Goal: Task Accomplishment & Management: Use online tool/utility

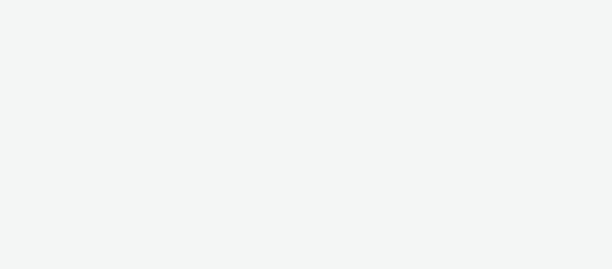
select select "cc51897e-9c53-4f52-a4b1-e17d801db32c"
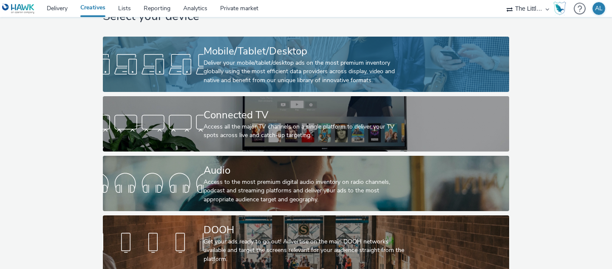
scroll to position [38, 0]
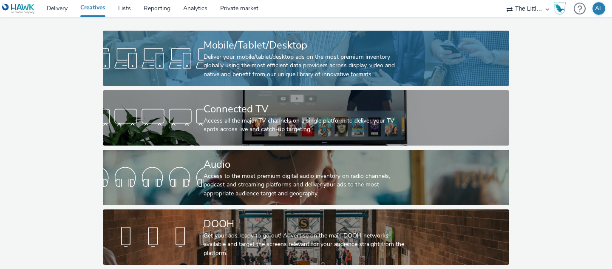
click at [250, 47] on div "Mobile/Tablet/Desktop" at bounding box center [304, 45] width 201 height 15
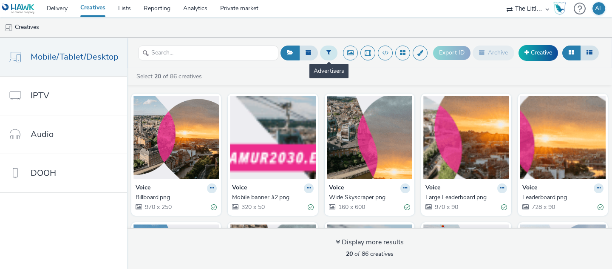
click at [329, 55] on icon at bounding box center [328, 52] width 5 height 6
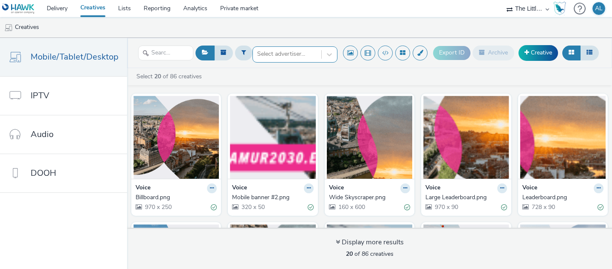
click at [305, 57] on div at bounding box center [287, 54] width 60 height 10
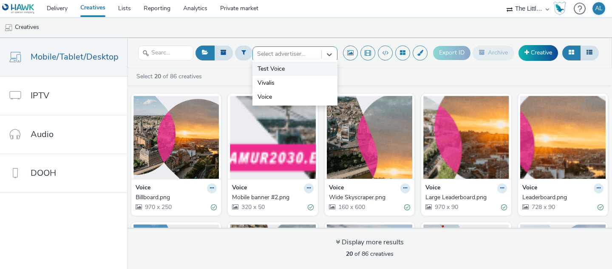
click at [281, 71] on span "Test Voice" at bounding box center [271, 69] width 27 height 8
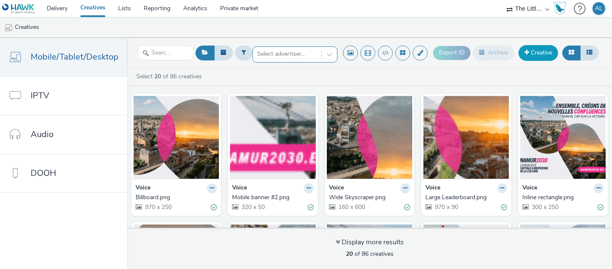
click at [538, 52] on link "Creative" at bounding box center [538, 52] width 40 height 15
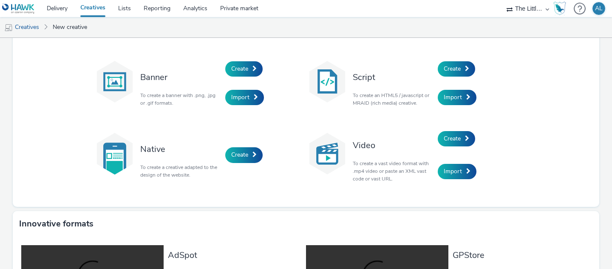
scroll to position [6, 0]
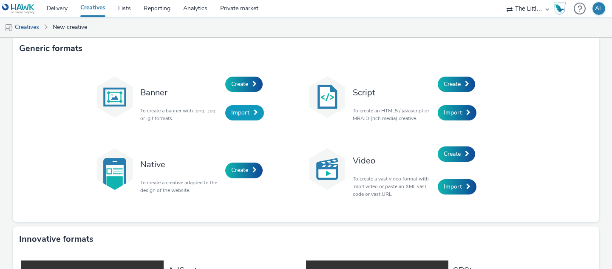
click at [243, 113] on span "Import" at bounding box center [240, 112] width 18 height 8
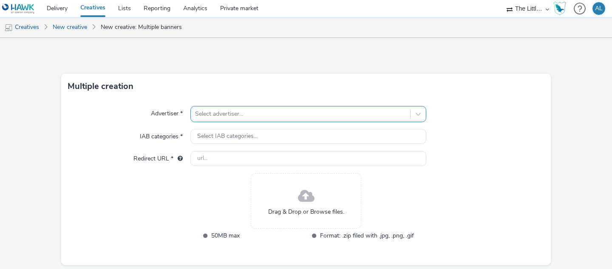
click at [260, 115] on div at bounding box center [300, 114] width 211 height 10
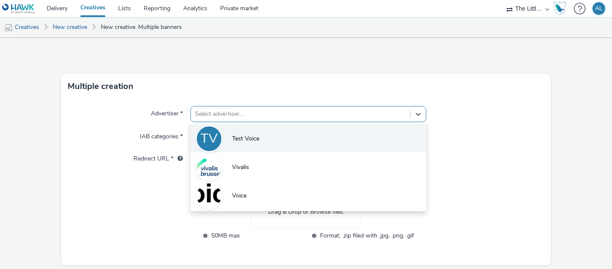
click at [266, 137] on li "TV Test Voice" at bounding box center [308, 138] width 236 height 28
type input "[URL][DOMAIN_NAME]"
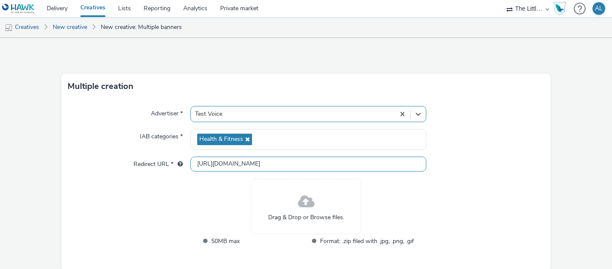
scroll to position [33, 0]
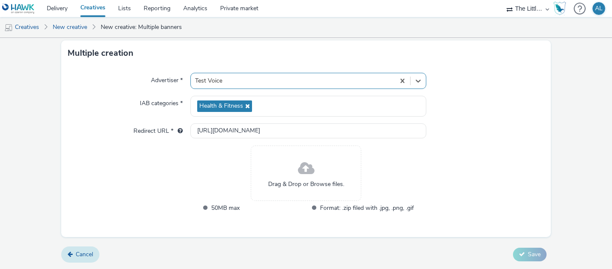
click at [74, 252] on link "Cancel" at bounding box center [80, 254] width 38 height 16
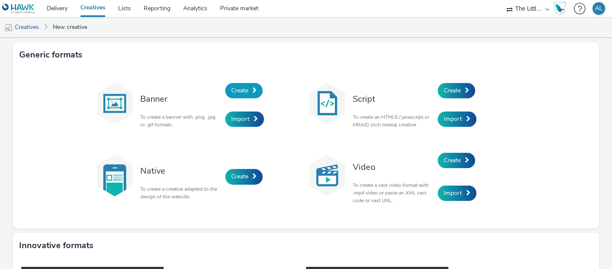
click at [243, 91] on span "Create" at bounding box center [239, 90] width 17 height 8
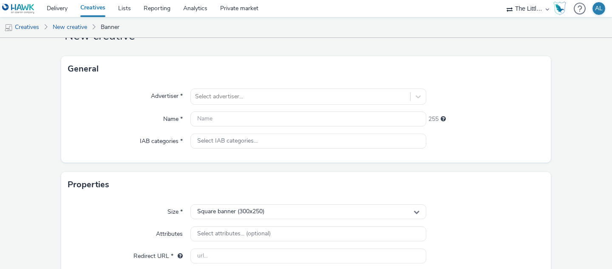
scroll to position [35, 0]
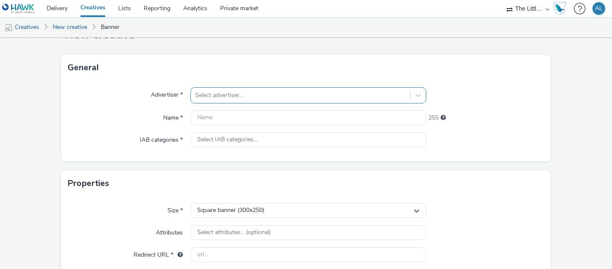
click at [302, 92] on div at bounding box center [300, 95] width 211 height 10
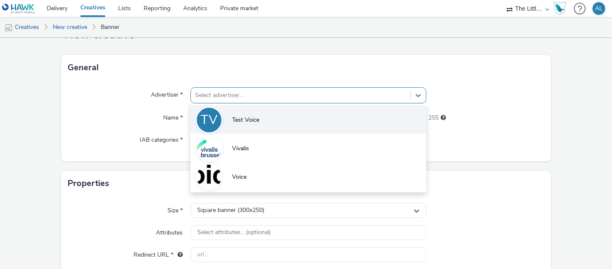
click at [265, 122] on li "TV Test Voice" at bounding box center [308, 119] width 236 height 28
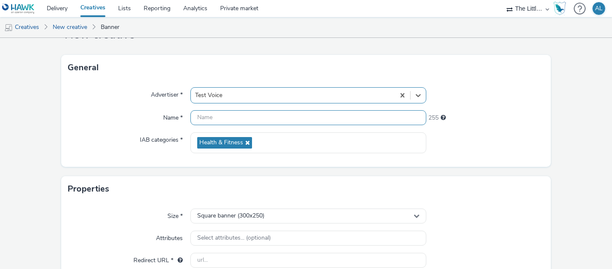
click at [272, 118] on input "text" at bounding box center [308, 117] width 236 height 15
click at [195, 116] on input "250x300" at bounding box center [308, 117] width 236 height 15
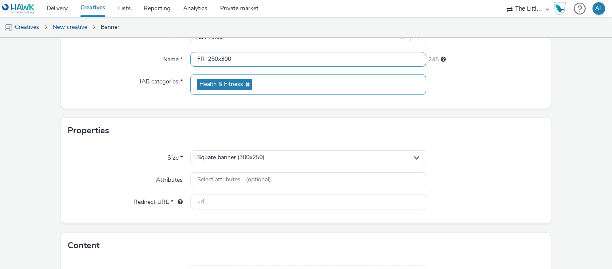
scroll to position [95, 0]
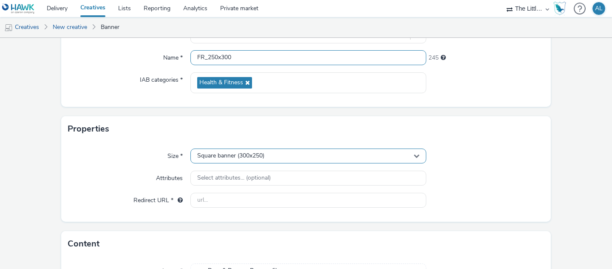
type input "FR_250x300"
click at [263, 156] on span "Square banner (300x250)" at bounding box center [230, 155] width 67 height 7
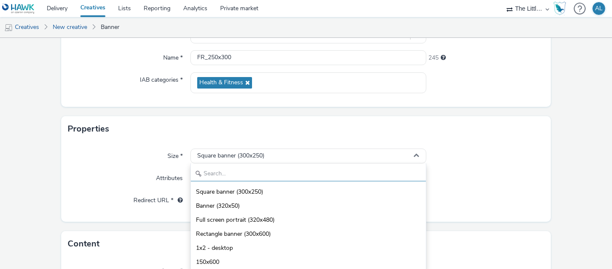
click at [262, 166] on input "text" at bounding box center [308, 173] width 235 height 15
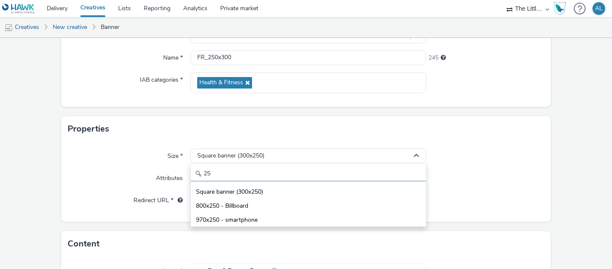
type input "2"
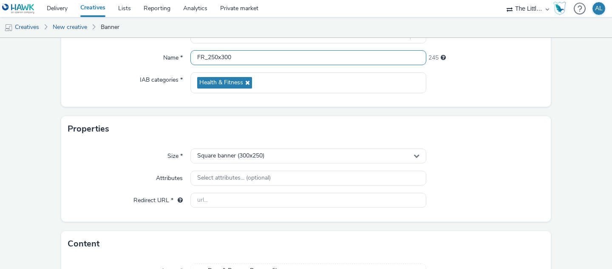
drag, startPoint x: 246, startPoint y: 53, endPoint x: 222, endPoint y: 53, distance: 23.8
click at [218, 53] on input "FR_250x300" at bounding box center [308, 57] width 236 height 15
drag, startPoint x: 233, startPoint y: 55, endPoint x: 208, endPoint y: 57, distance: 25.6
click at [207, 57] on input "FR_250x300" at bounding box center [308, 57] width 236 height 15
type input "FR_300x250"
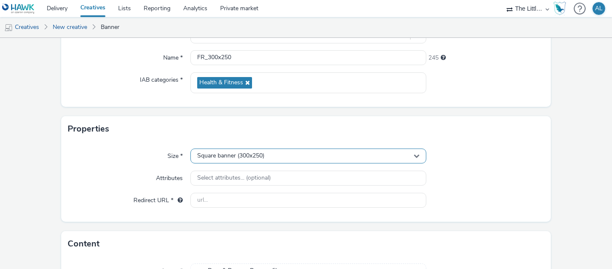
click at [228, 153] on span "Square banner (300x250)" at bounding box center [230, 155] width 67 height 7
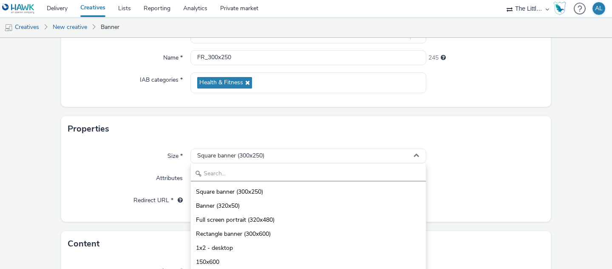
click at [259, 170] on input "text" at bounding box center [308, 173] width 235 height 15
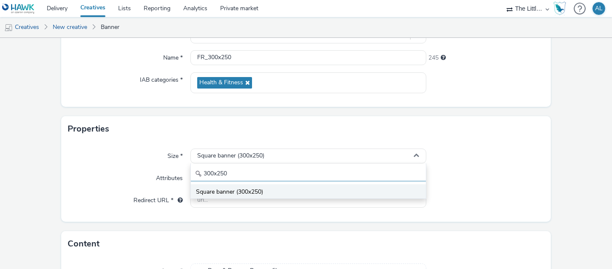
type input "300x250"
click at [275, 187] on li "Square banner (300x250)" at bounding box center [308, 191] width 235 height 14
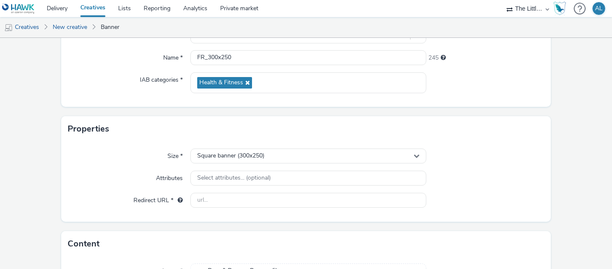
click at [228, 148] on div "Size * Square banner (300x250) Attributes Select attributes... (optional) Redir…" at bounding box center [306, 182] width 490 height 80
click at [233, 157] on span "Square banner (300x250)" at bounding box center [230, 155] width 67 height 7
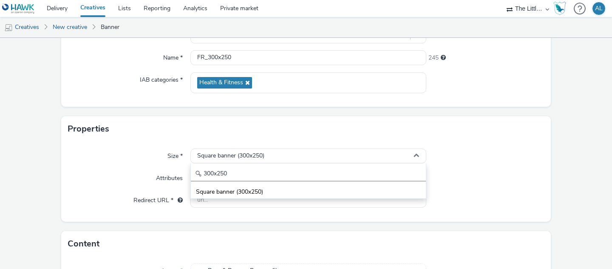
click at [252, 173] on input "300x250" at bounding box center [308, 173] width 235 height 15
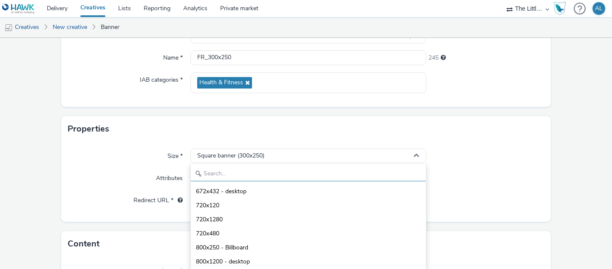
scroll to position [210, 0]
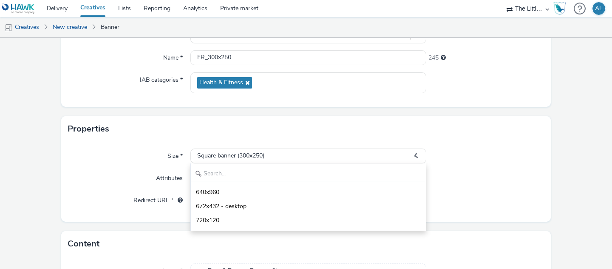
click at [484, 151] on div at bounding box center [485, 155] width 118 height 15
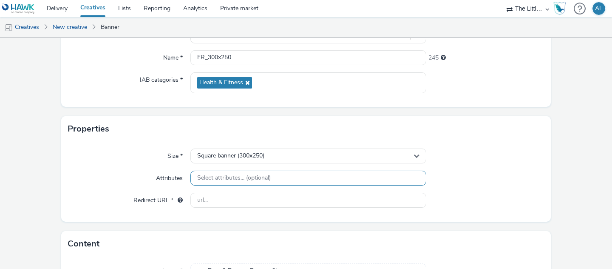
click at [235, 178] on span "Select attributes... (optional)" at bounding box center [234, 177] width 74 height 7
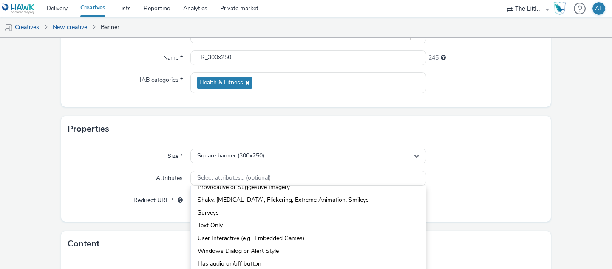
scroll to position [137, 0]
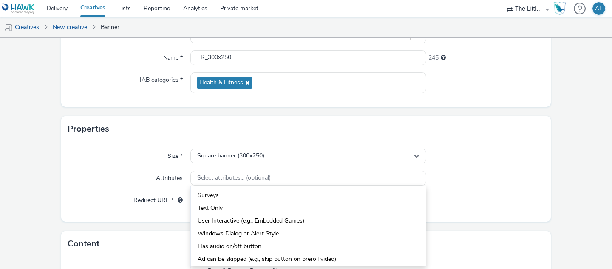
click at [139, 176] on div "Attributes" at bounding box center [129, 177] width 122 height 15
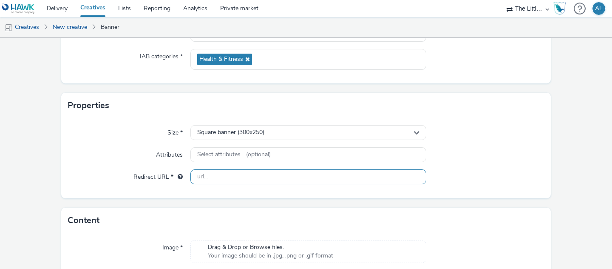
scroll to position [124, 0]
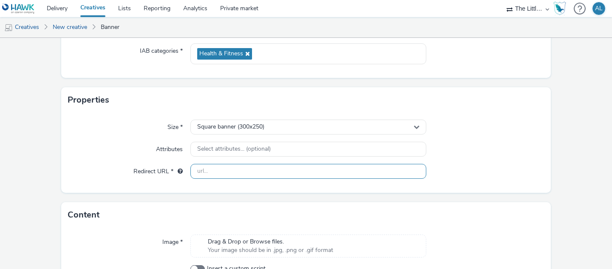
click at [238, 167] on input "text" at bounding box center [308, 171] width 236 height 15
drag, startPoint x: 232, startPoint y: 170, endPoint x: 285, endPoint y: 170, distance: 53.1
click at [286, 170] on input "[URL][DOMAIN_NAME]" at bounding box center [308, 171] width 236 height 15
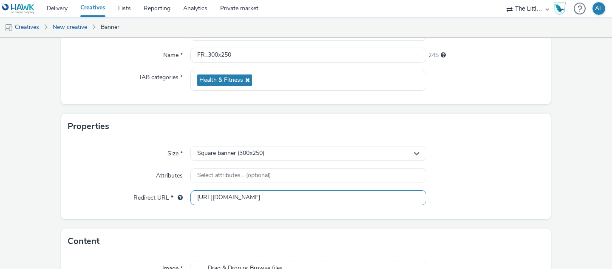
scroll to position [180, 0]
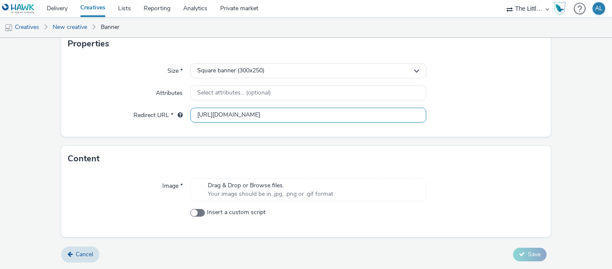
type input "[URL][DOMAIN_NAME]"
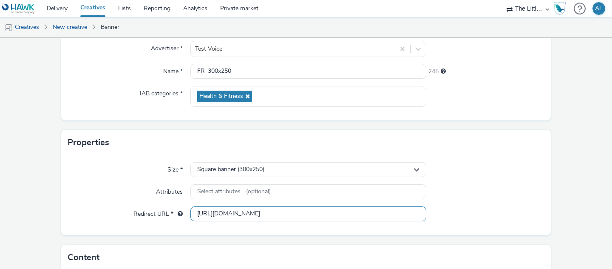
scroll to position [192, 0]
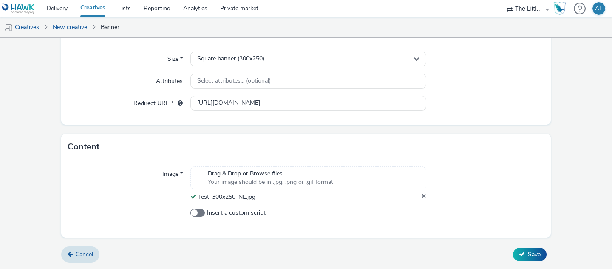
click at [422, 196] on icon at bounding box center [424, 197] width 5 height 8
click at [423, 198] on icon at bounding box center [424, 197] width 5 height 8
click at [531, 254] on span "Save" at bounding box center [534, 254] width 13 height 8
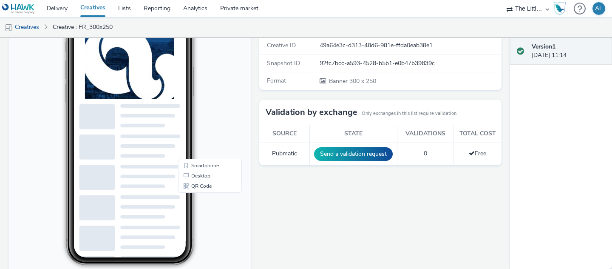
scroll to position [63, 0]
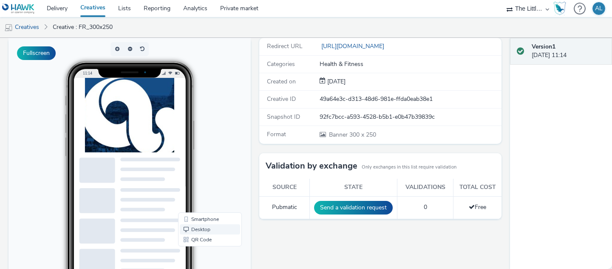
click at [198, 229] on span "Desktop" at bounding box center [200, 228] width 19 height 5
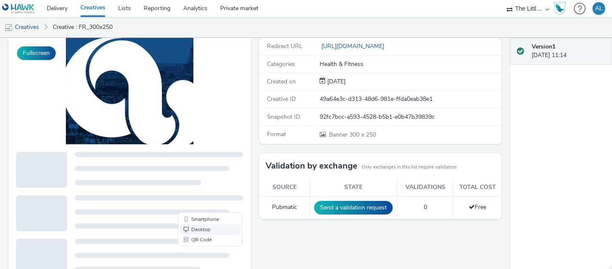
click at [198, 229] on link "Desktop" at bounding box center [210, 229] width 60 height 10
click at [202, 240] on link "QR Code" at bounding box center [210, 239] width 60 height 10
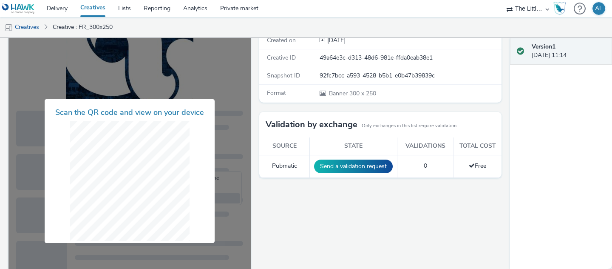
scroll to position [110, 0]
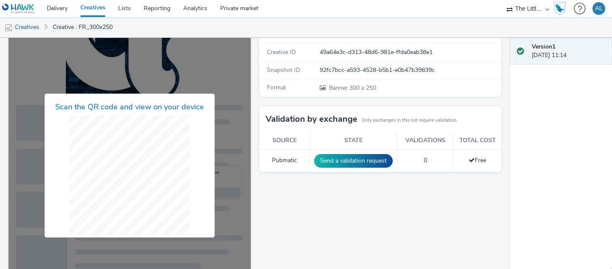
click at [252, 181] on div "Fullscreen" at bounding box center [131, 170] width 246 height 358
click at [215, 164] on div at bounding box center [129, 166] width 242 height 348
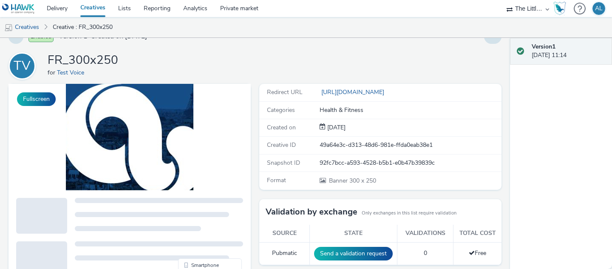
scroll to position [0, 0]
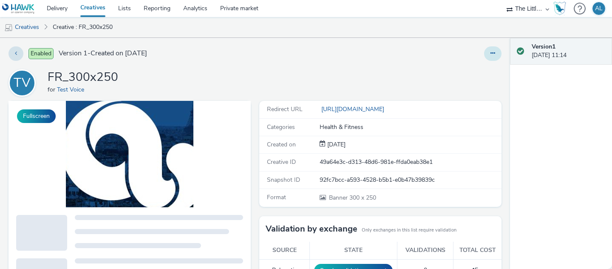
click at [498, 59] on button at bounding box center [492, 53] width 17 height 14
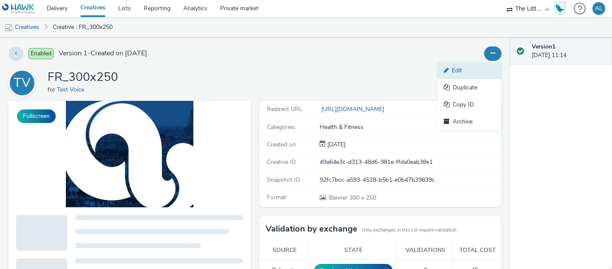
click at [453, 71] on link "Edit" at bounding box center [470, 70] width 64 height 17
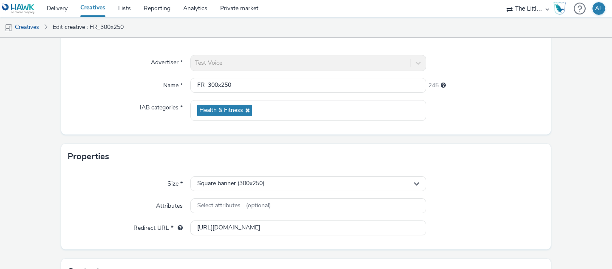
scroll to position [206, 0]
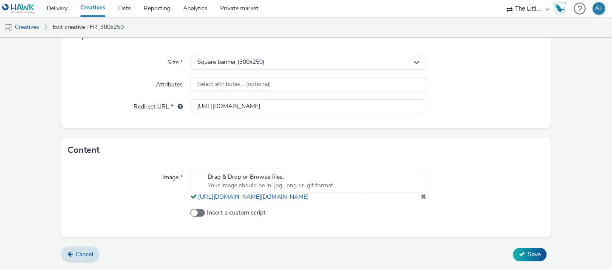
click at [423, 198] on span at bounding box center [424, 196] width 6 height 7
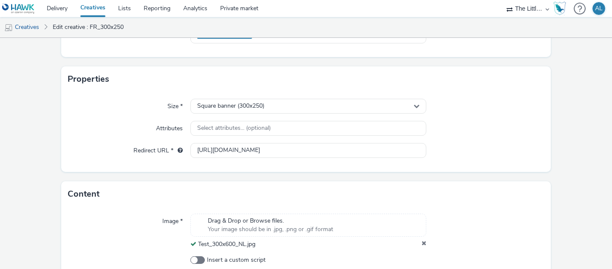
scroll to position [192, 0]
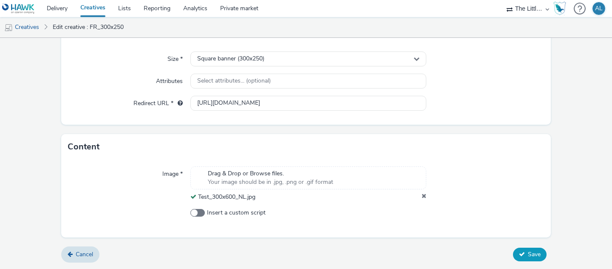
click at [542, 255] on button "Save" at bounding box center [530, 254] width 34 height 14
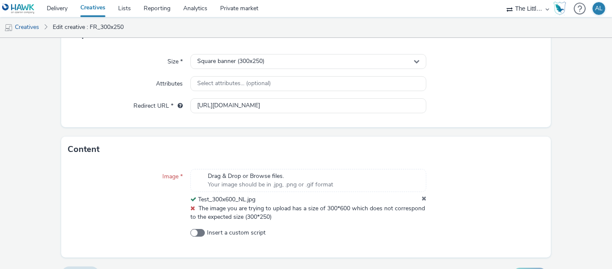
scroll to position [189, 0]
click at [326, 57] on div "Square banner (300x250)" at bounding box center [308, 61] width 236 height 15
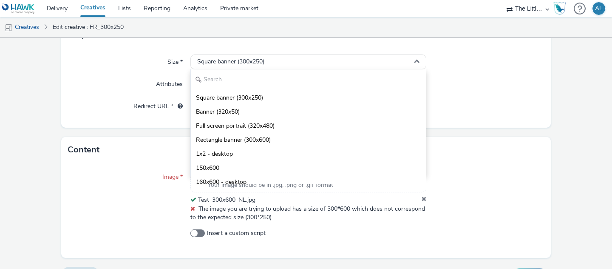
click at [261, 79] on input "text" at bounding box center [308, 79] width 235 height 15
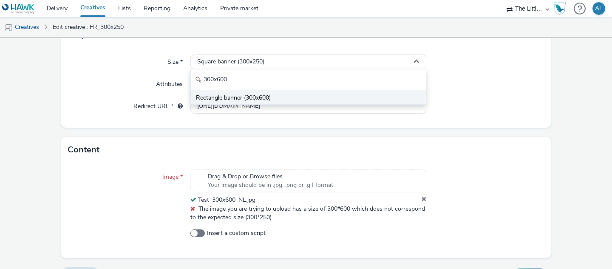
type input "300x600"
click at [229, 97] on span "Rectangle banner (300x600)" at bounding box center [233, 97] width 75 height 8
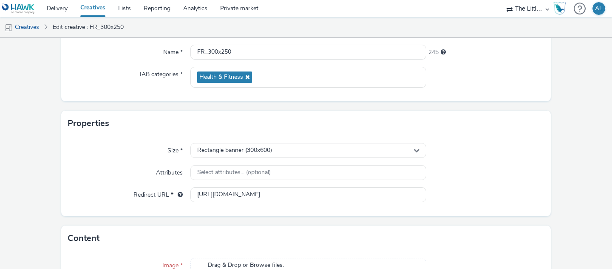
scroll to position [49, 0]
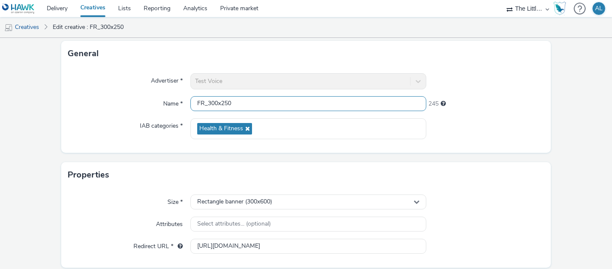
click at [239, 105] on input "FR_300x250" at bounding box center [308, 103] width 236 height 15
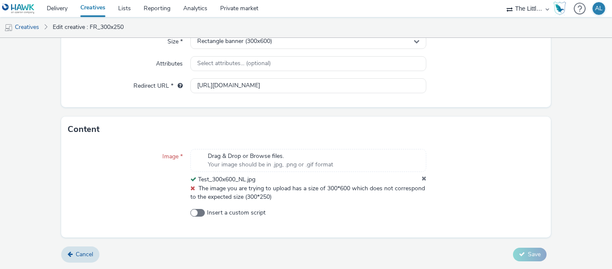
type input "FR_300x600"
click at [423, 178] on icon at bounding box center [424, 179] width 5 height 8
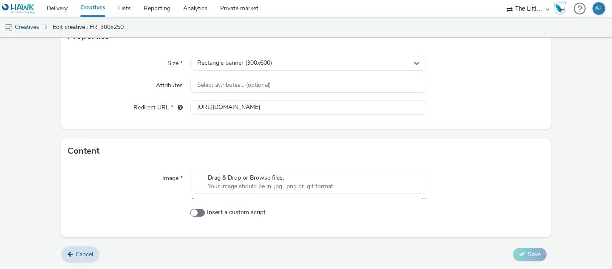
scroll to position [192, 0]
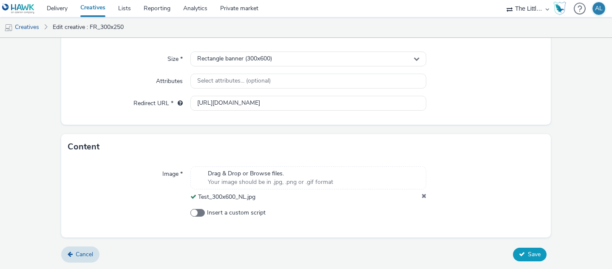
click at [530, 255] on span "Save" at bounding box center [534, 254] width 13 height 8
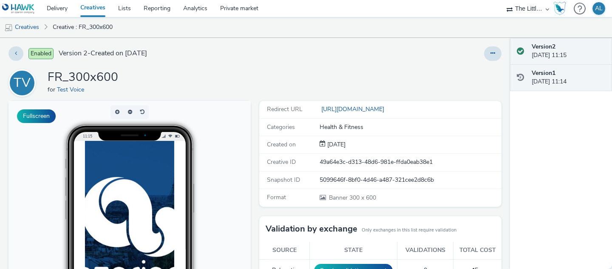
click at [544, 79] on div "Version 1 [DATE] 11:14" at bounding box center [569, 77] width 74 height 17
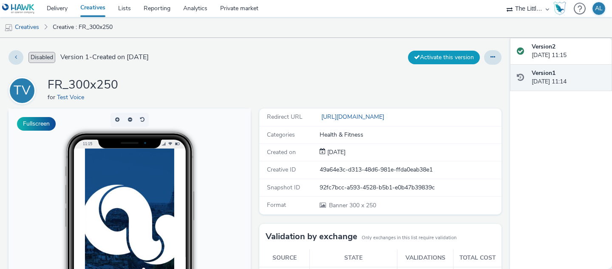
click at [427, 57] on button "Activate this version" at bounding box center [444, 58] width 72 height 14
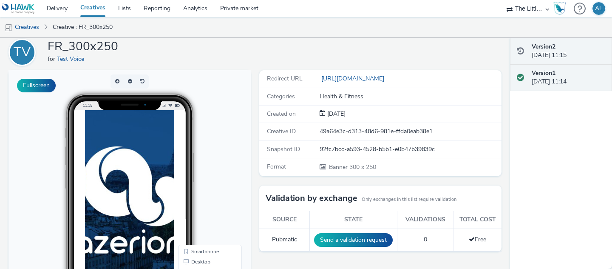
click at [558, 64] on div "Version 2 [DATE] 11:15" at bounding box center [561, 51] width 102 height 27
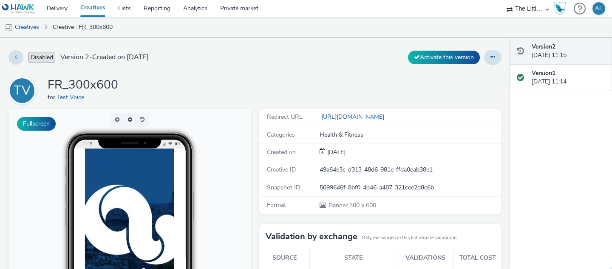
click at [447, 65] on div "Activate this version" at bounding box center [402, 57] width 197 height 22
click at [428, 51] on button "Activate this version" at bounding box center [444, 58] width 72 height 14
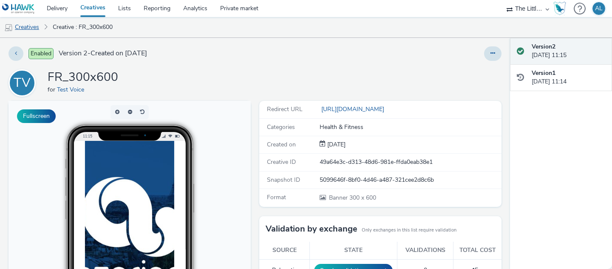
click at [27, 28] on link "Creatives" at bounding box center [21, 27] width 43 height 20
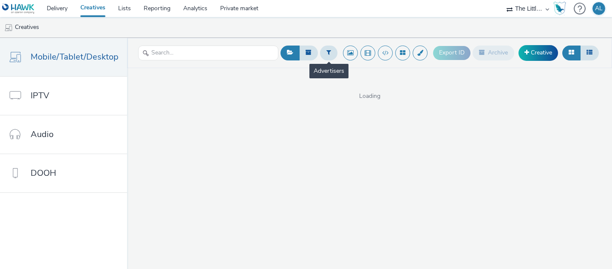
click at [320, 48] on span at bounding box center [328, 52] width 17 height 14
click at [336, 55] on button at bounding box center [328, 52] width 17 height 14
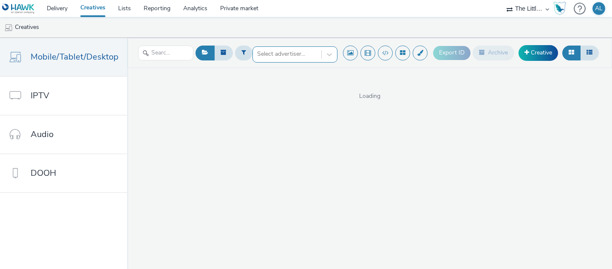
click at [317, 54] on div "Select advertiser..." at bounding box center [287, 54] width 68 height 14
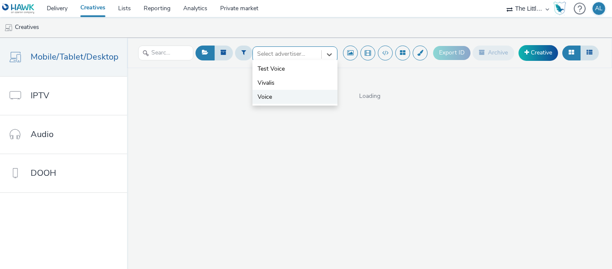
click at [269, 95] on span "Voice" at bounding box center [265, 97] width 14 height 8
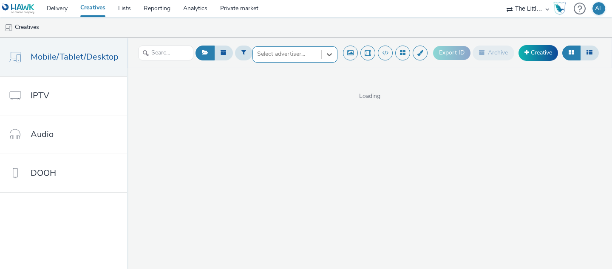
click at [279, 53] on div at bounding box center [287, 54] width 60 height 10
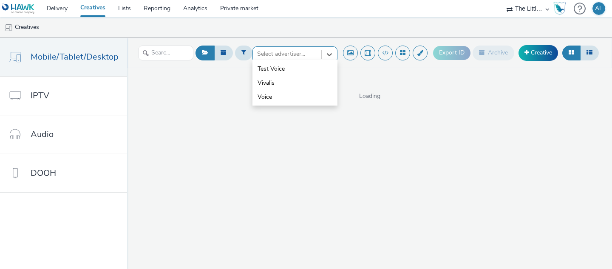
click at [374, 32] on ul "Creatives" at bounding box center [306, 27] width 612 height 20
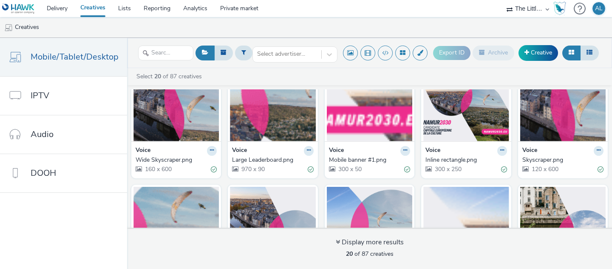
scroll to position [377, 0]
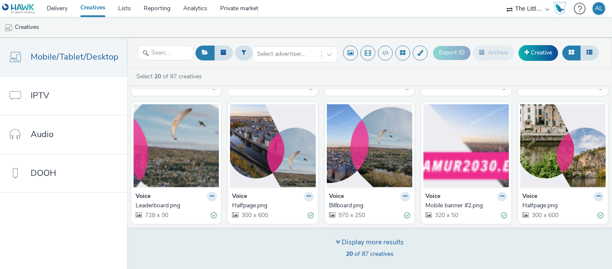
click at [375, 244] on div "Display more results" at bounding box center [370, 242] width 68 height 10
click at [346, 247] on div "Display more results 20 of 87 creatives" at bounding box center [370, 248] width 68 height 23
click at [340, 237] on div "Display more results" at bounding box center [370, 242] width 68 height 10
click at [336, 245] on icon at bounding box center [338, 241] width 4 height 7
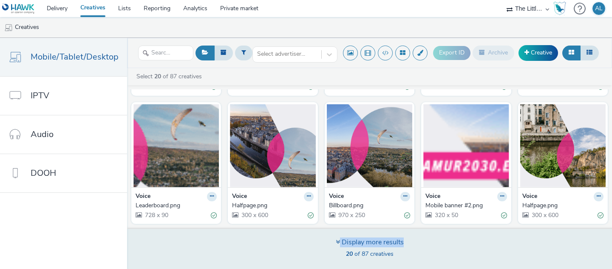
click at [336, 245] on icon at bounding box center [338, 241] width 4 height 7
click at [357, 245] on div "Display more results" at bounding box center [370, 242] width 68 height 10
click at [364, 253] on span "20 of 87 creatives" at bounding box center [370, 253] width 48 height 8
click at [428, 248] on div "Display more results 20 of 87 creatives" at bounding box center [369, 247] width 491 height 41
click at [351, 246] on div "Display more results" at bounding box center [370, 242] width 68 height 10
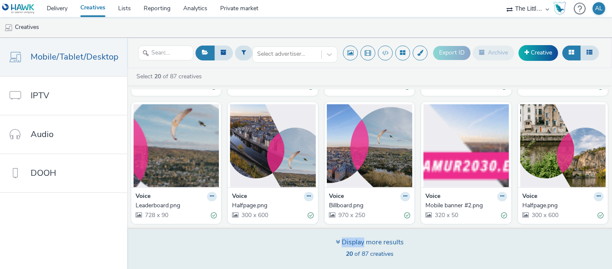
click at [351, 246] on div "Display more results" at bounding box center [370, 242] width 68 height 10
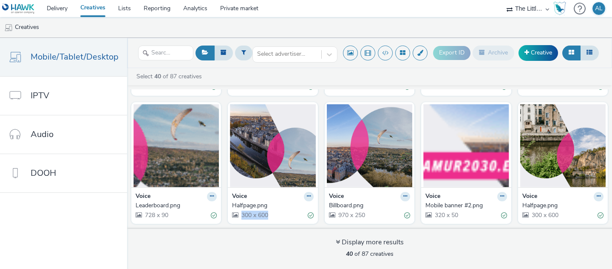
drag, startPoint x: 240, startPoint y: 214, endPoint x: 275, endPoint y: 213, distance: 35.3
click at [276, 213] on div "300 x 600" at bounding box center [272, 214] width 81 height 9
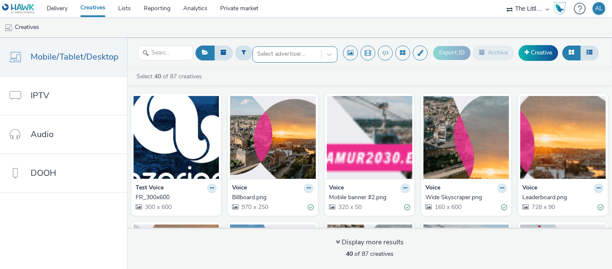
click at [303, 52] on div at bounding box center [287, 54] width 60 height 10
drag, startPoint x: 143, startPoint y: 206, endPoint x: 180, endPoint y: 205, distance: 37.0
click at [181, 206] on div "300 x 600" at bounding box center [176, 206] width 81 height 9
click at [57, 8] on link "Delivery" at bounding box center [57, 8] width 34 height 17
